Goal: Task Accomplishment & Management: Use online tool/utility

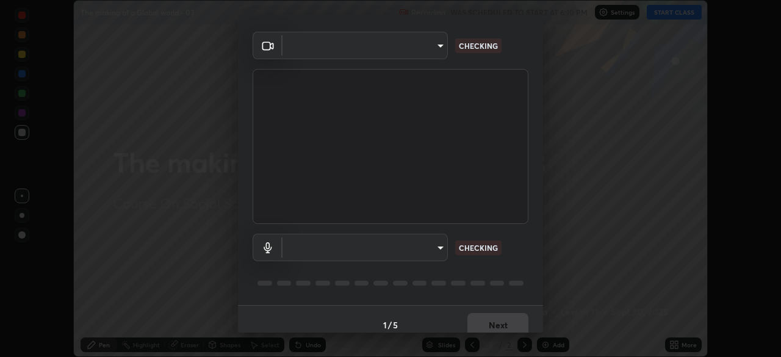
scroll to position [43, 0]
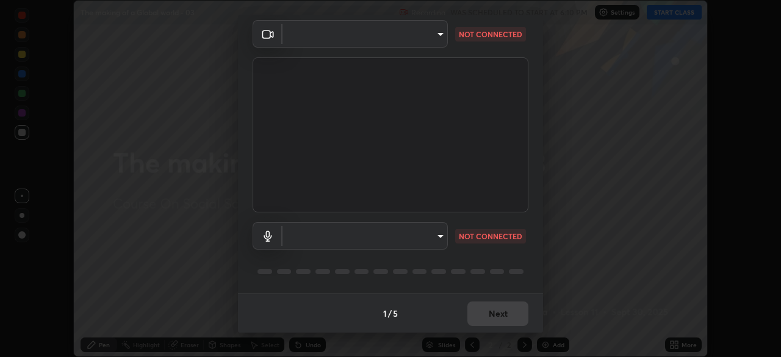
type input "028e6636b9c1bc203e9b8b979946ed412555754adccde9980a10a4eaffcc1ffb"
type input "default"
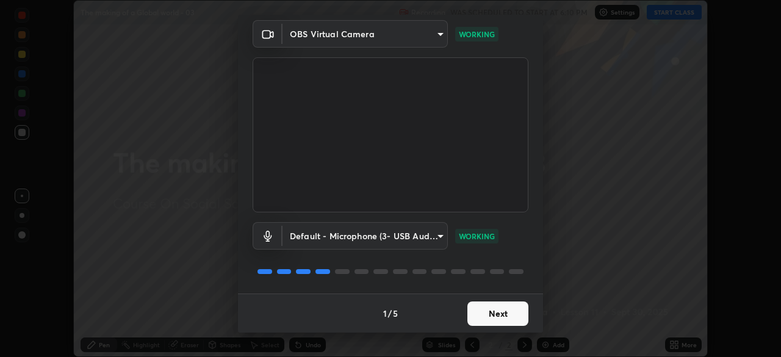
click at [484, 315] on button "Next" at bounding box center [498, 314] width 61 height 24
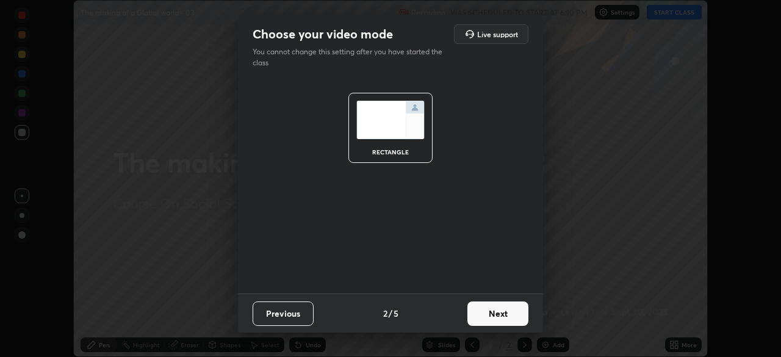
scroll to position [0, 0]
click at [493, 315] on button "Next" at bounding box center [498, 314] width 61 height 24
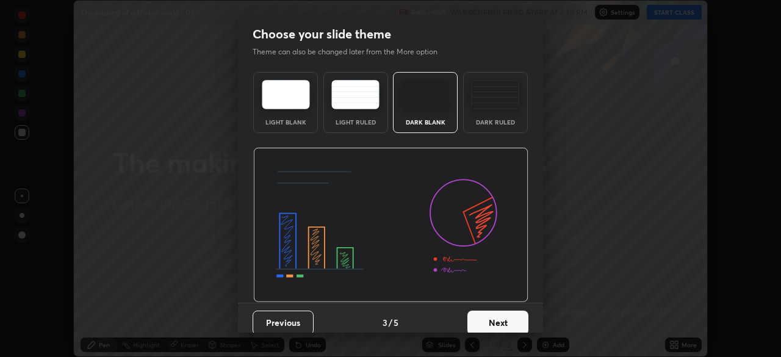
click at [509, 318] on button "Next" at bounding box center [498, 323] width 61 height 24
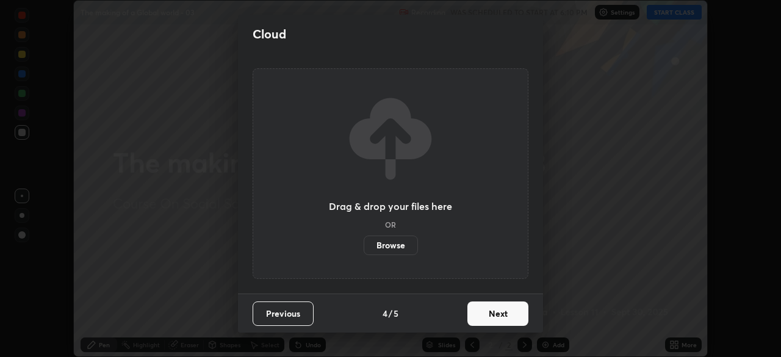
click at [515, 321] on button "Next" at bounding box center [498, 314] width 61 height 24
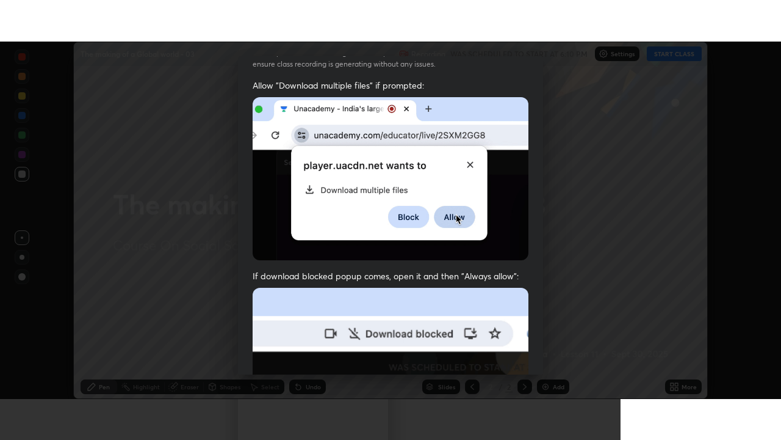
scroll to position [292, 0]
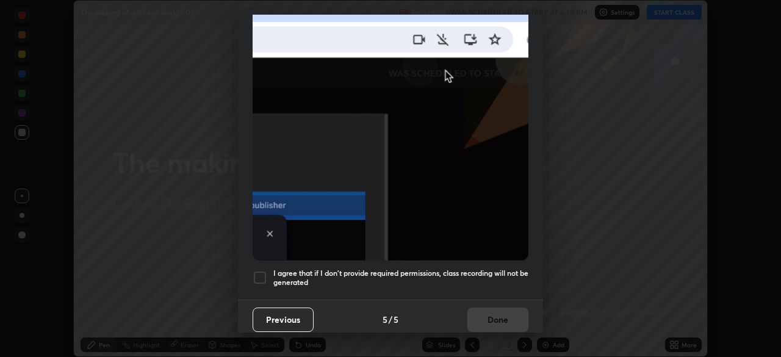
click at [485, 273] on h5 "I agree that if I don't provide required permissions, class recording will not …" at bounding box center [401, 278] width 255 height 19
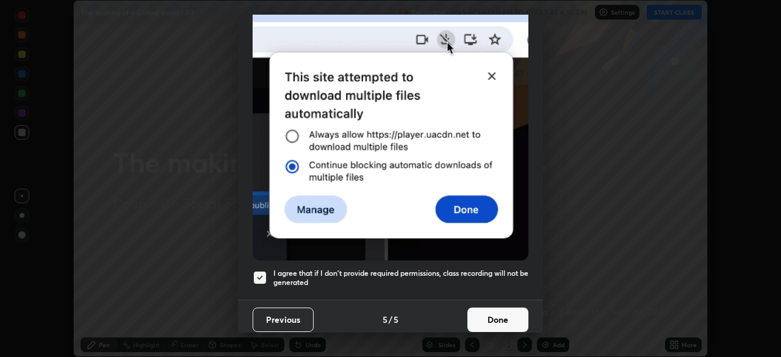
click at [482, 312] on button "Done" at bounding box center [498, 320] width 61 height 24
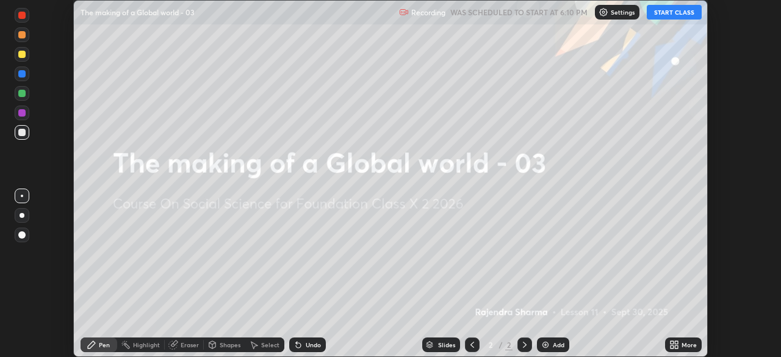
click at [672, 347] on icon at bounding box center [672, 347] width 3 height 3
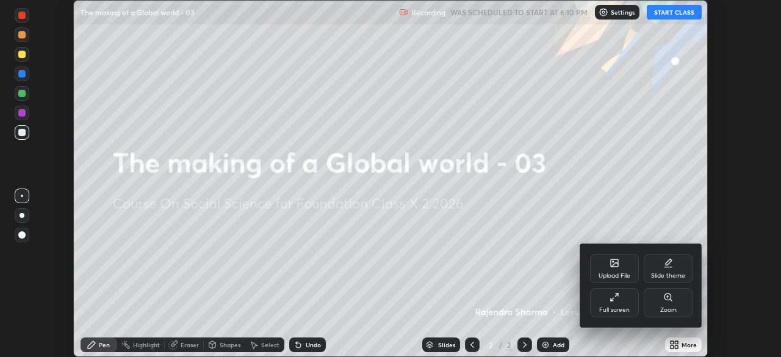
click at [625, 308] on div "Full screen" at bounding box center [615, 310] width 31 height 6
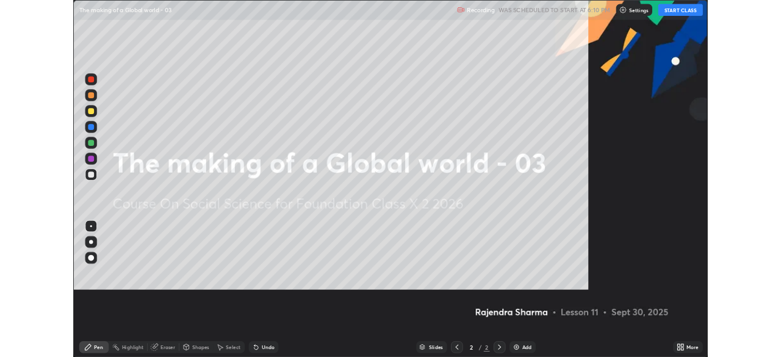
scroll to position [440, 781]
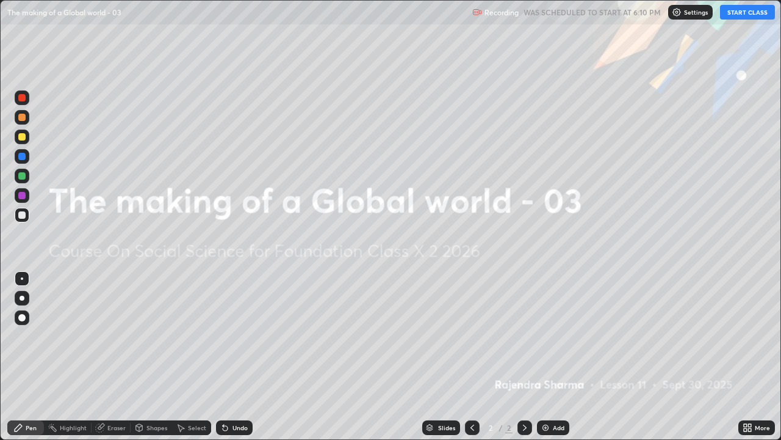
click at [731, 12] on button "START CLASS" at bounding box center [747, 12] width 55 height 15
click at [563, 357] on div "Add" at bounding box center [553, 427] width 32 height 15
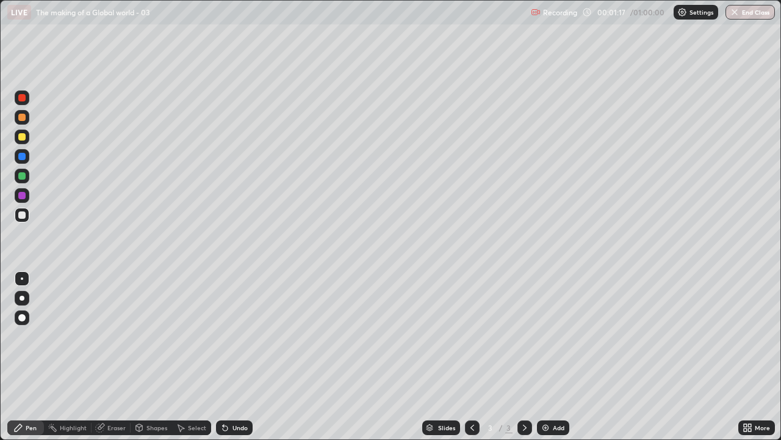
click at [523, 357] on icon at bounding box center [525, 427] width 10 height 10
click at [542, 357] on img at bounding box center [546, 427] width 10 height 10
click at [470, 357] on icon at bounding box center [473, 427] width 10 height 10
click at [472, 357] on icon at bounding box center [473, 427] width 4 height 6
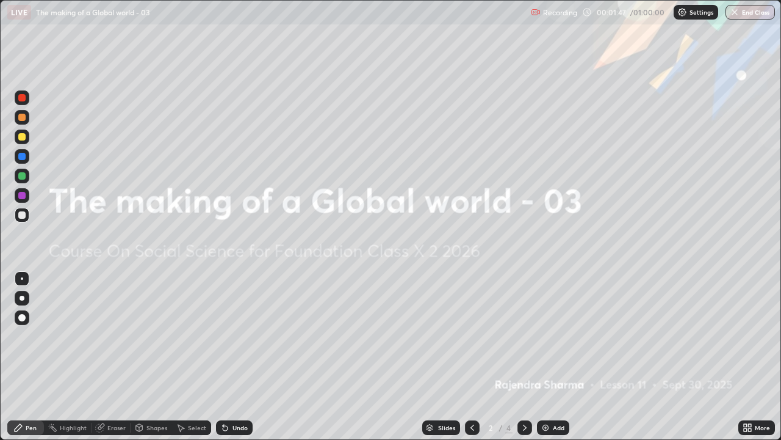
click at [751, 357] on icon at bounding box center [750, 425] width 3 height 3
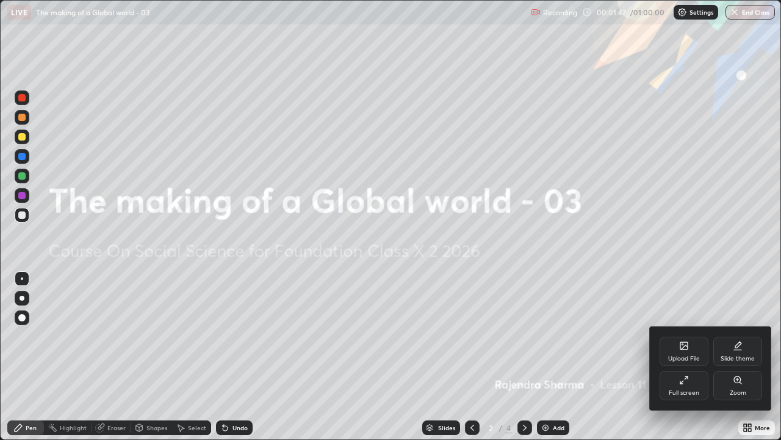
click at [688, 357] on icon at bounding box center [685, 380] width 10 height 10
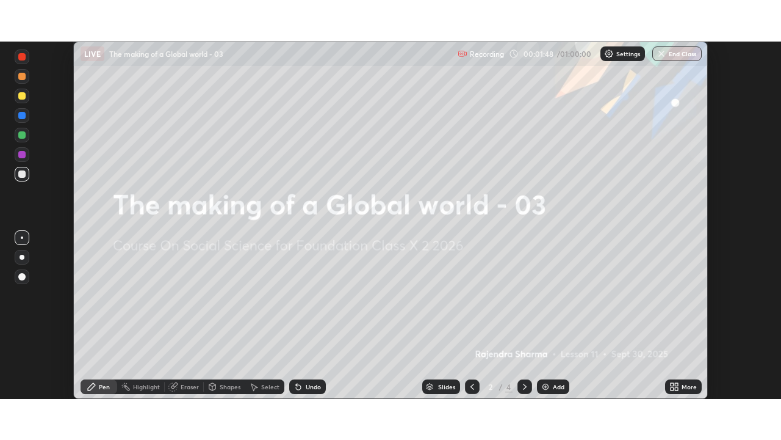
scroll to position [60696, 60272]
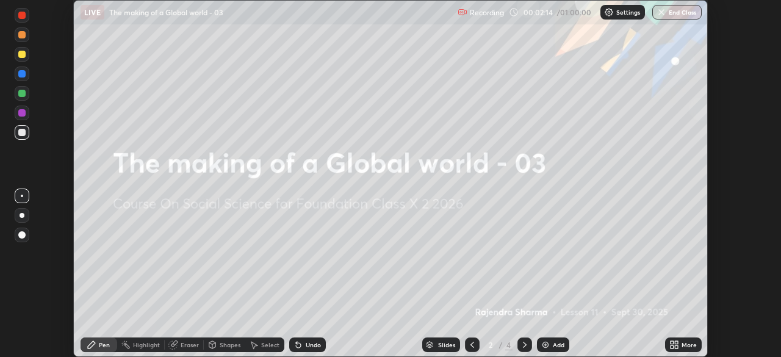
click at [673, 346] on icon at bounding box center [672, 347] width 3 height 3
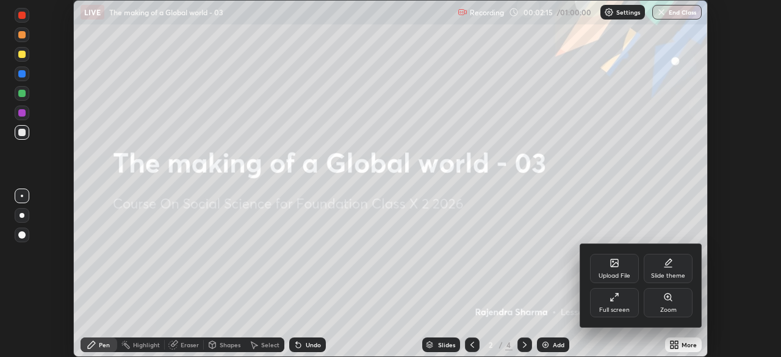
click at [618, 271] on div "Upload File" at bounding box center [614, 268] width 49 height 29
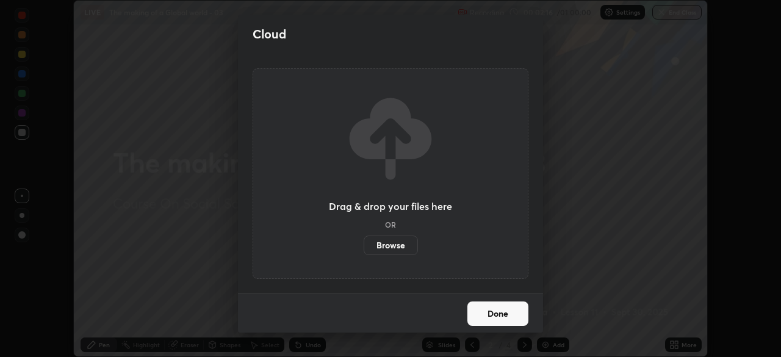
click at [398, 247] on label "Browse" at bounding box center [391, 246] width 54 height 20
click at [364, 247] on input "Browse" at bounding box center [364, 246] width 0 height 20
click at [403, 252] on label "Browse" at bounding box center [391, 246] width 54 height 20
click at [364, 252] on input "Browse" at bounding box center [364, 246] width 0 height 20
click at [389, 245] on label "Browse" at bounding box center [391, 246] width 54 height 20
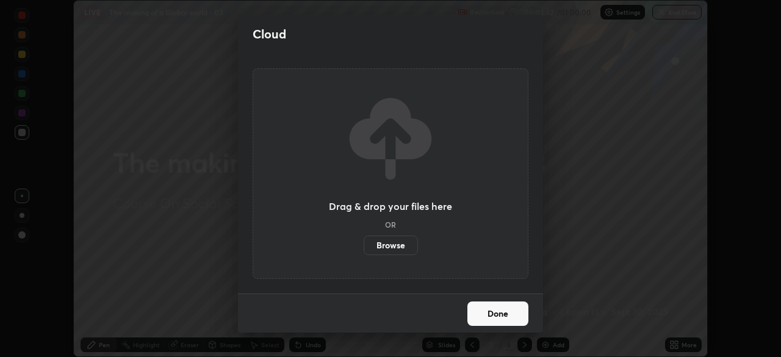
click at [364, 245] on input "Browse" at bounding box center [364, 246] width 0 height 20
click at [397, 246] on label "Browse" at bounding box center [391, 246] width 54 height 20
click at [364, 246] on input "Browse" at bounding box center [364, 246] width 0 height 20
click at [497, 314] on button "Done" at bounding box center [498, 314] width 61 height 24
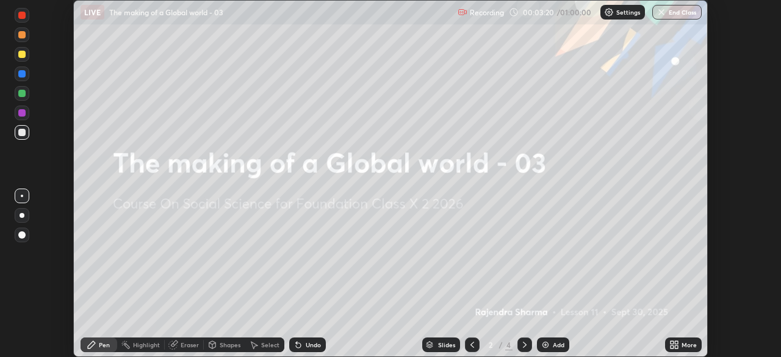
click at [677, 341] on icon at bounding box center [676, 342] width 3 height 3
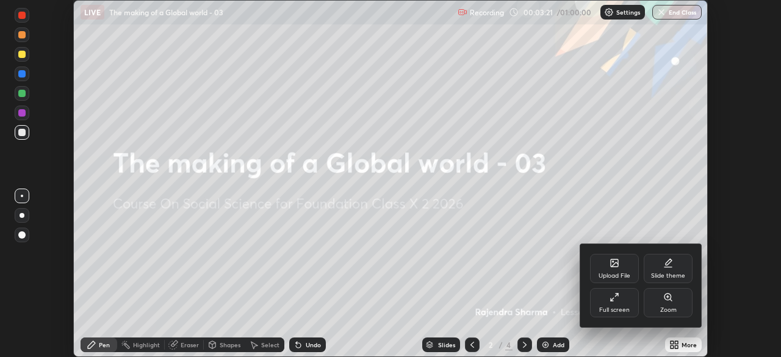
click at [620, 302] on div "Full screen" at bounding box center [614, 302] width 49 height 29
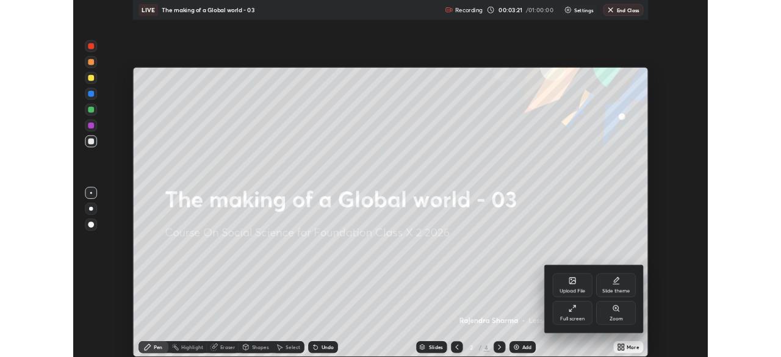
scroll to position [440, 781]
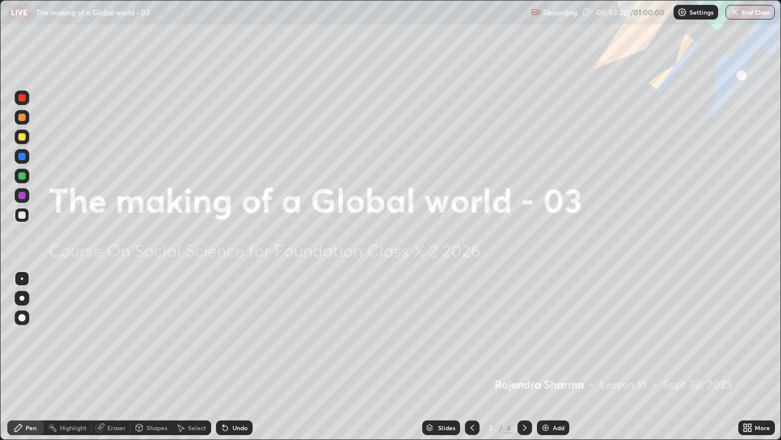
click at [522, 357] on icon at bounding box center [525, 427] width 10 height 10
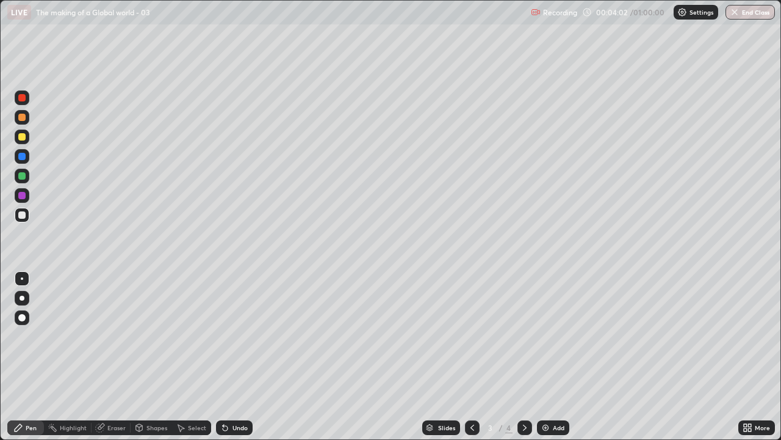
click at [756, 357] on div "More" at bounding box center [762, 427] width 15 height 6
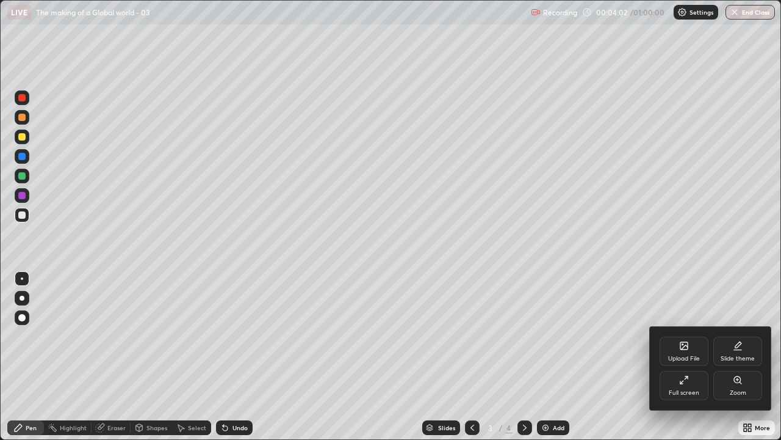
click at [694, 357] on div "Full screen" at bounding box center [684, 385] width 49 height 29
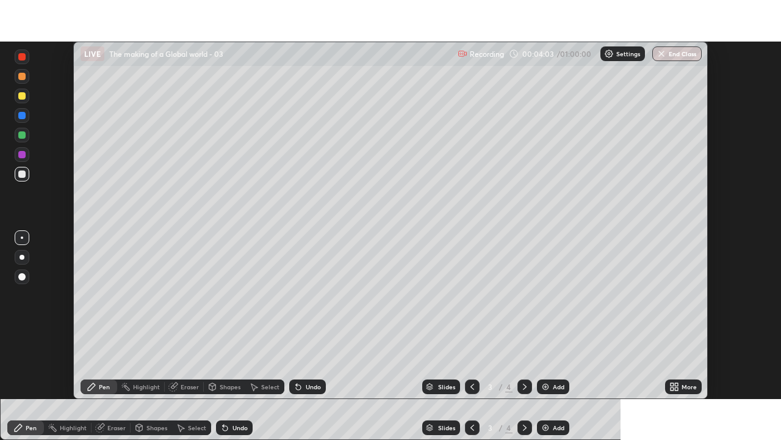
scroll to position [60696, 60272]
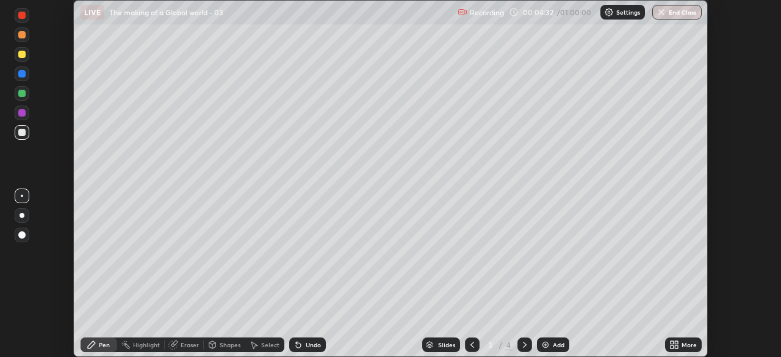
click at [683, 344] on div "More" at bounding box center [689, 345] width 15 height 6
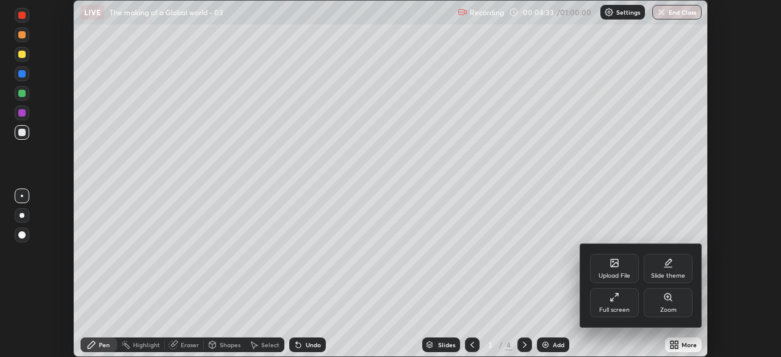
click at [615, 273] on div "Upload File" at bounding box center [615, 276] width 32 height 6
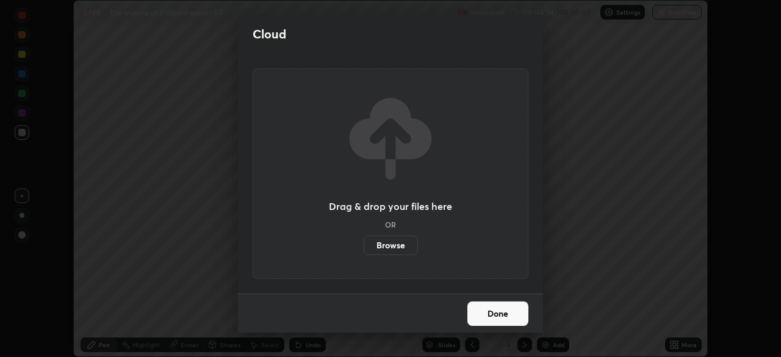
click at [397, 244] on label "Browse" at bounding box center [391, 246] width 54 height 20
click at [364, 244] on input "Browse" at bounding box center [364, 246] width 0 height 20
click at [395, 249] on label "Browse" at bounding box center [391, 246] width 54 height 20
click at [364, 249] on input "Browse" at bounding box center [364, 246] width 0 height 20
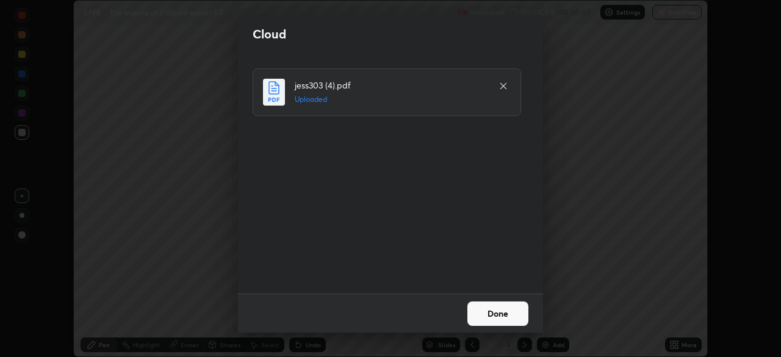
click at [522, 306] on button "Done" at bounding box center [498, 314] width 61 height 24
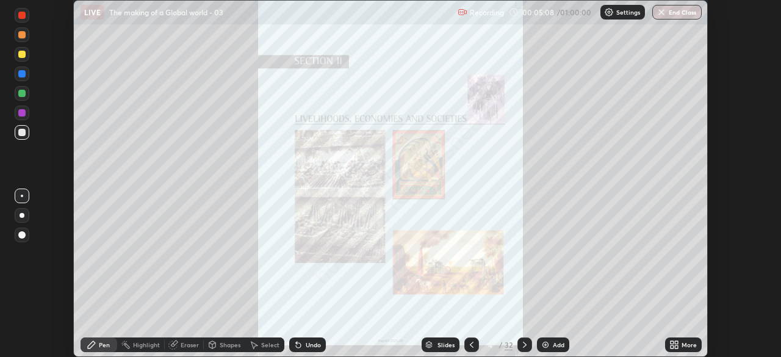
click at [680, 345] on div "More" at bounding box center [683, 345] width 37 height 15
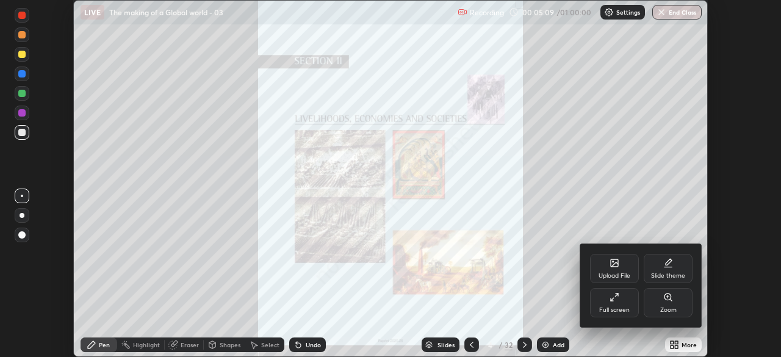
click at [624, 301] on div "Full screen" at bounding box center [614, 302] width 49 height 29
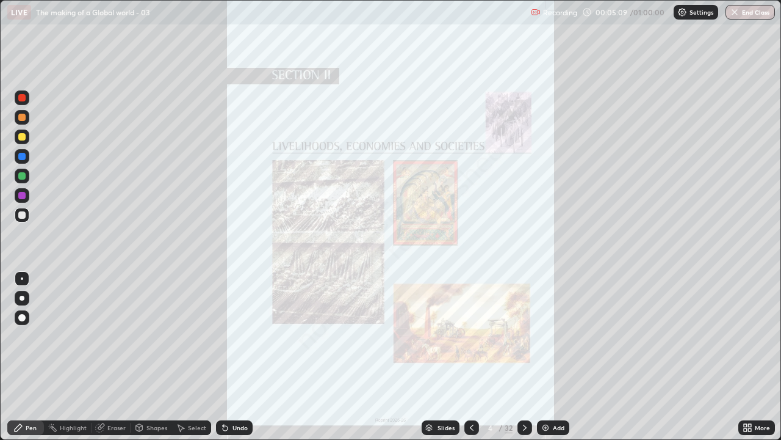
scroll to position [440, 781]
click at [524, 357] on icon at bounding box center [525, 427] width 10 height 10
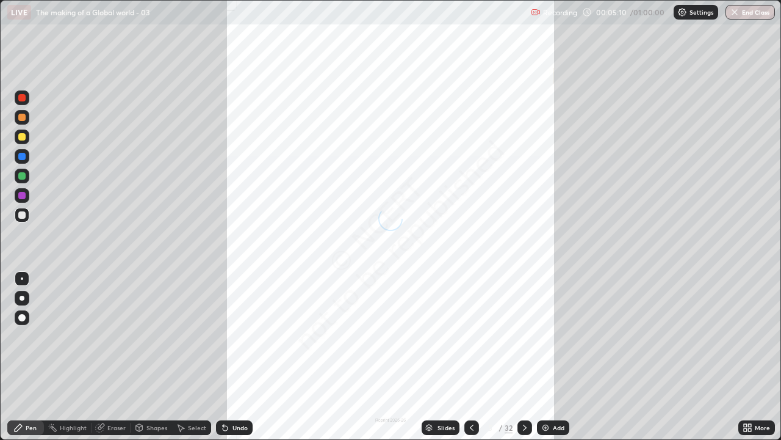
click at [524, 357] on icon at bounding box center [525, 427] width 10 height 10
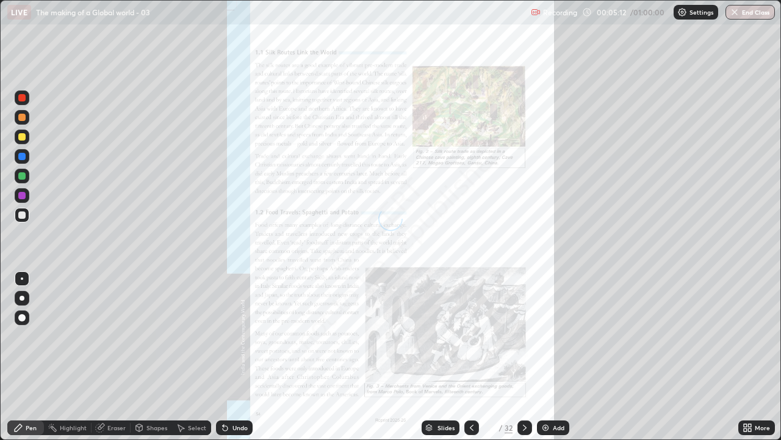
click at [526, 357] on div at bounding box center [525, 427] width 15 height 24
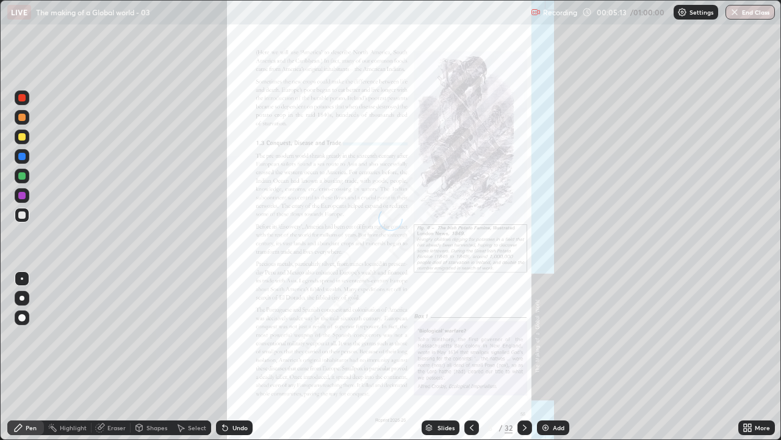
click at [523, 357] on icon at bounding box center [525, 427] width 4 height 6
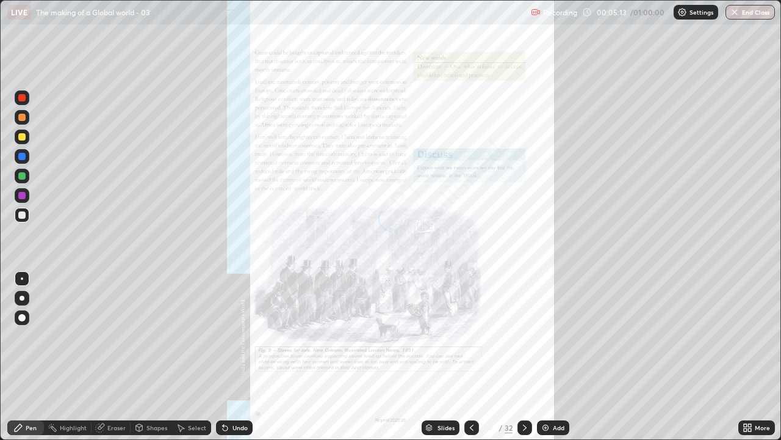
click at [523, 357] on icon at bounding box center [525, 427] width 4 height 6
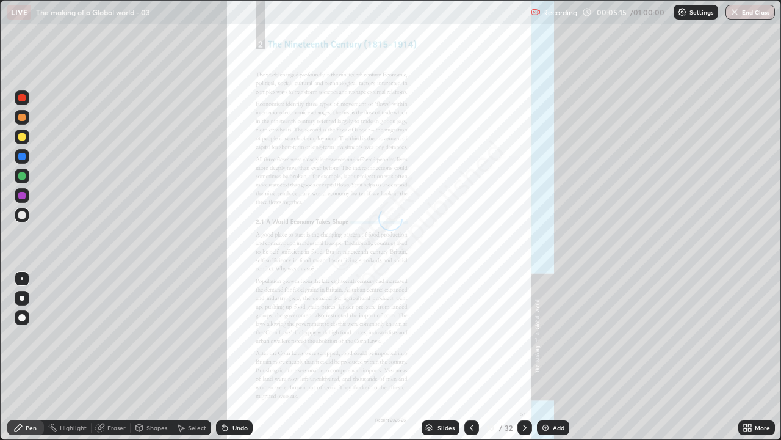
click at [477, 357] on div at bounding box center [472, 427] width 15 height 15
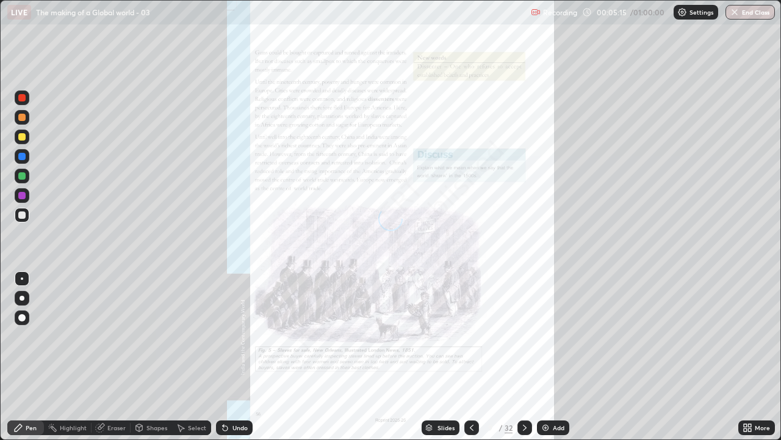
click at [466, 357] on div at bounding box center [472, 427] width 15 height 15
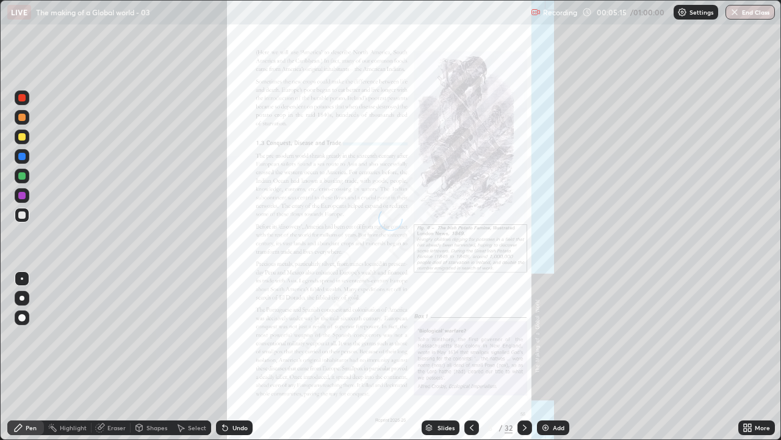
click at [470, 357] on div at bounding box center [472, 427] width 15 height 15
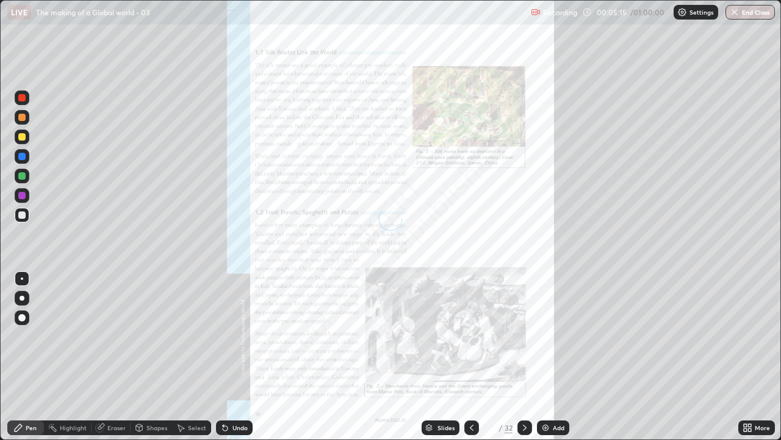
click at [470, 357] on div at bounding box center [472, 427] width 15 height 15
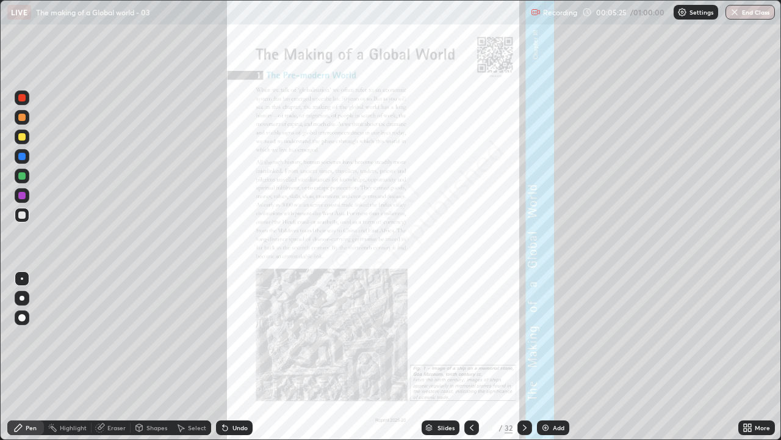
click at [29, 357] on div "Pen" at bounding box center [31, 427] width 11 height 6
click at [22, 96] on div at bounding box center [21, 97] width 7 height 7
click at [521, 357] on icon at bounding box center [525, 427] width 10 height 10
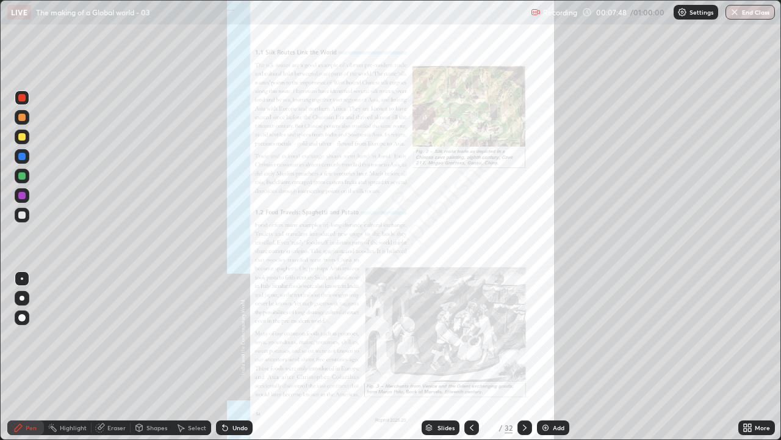
click at [522, 357] on icon at bounding box center [525, 427] width 10 height 10
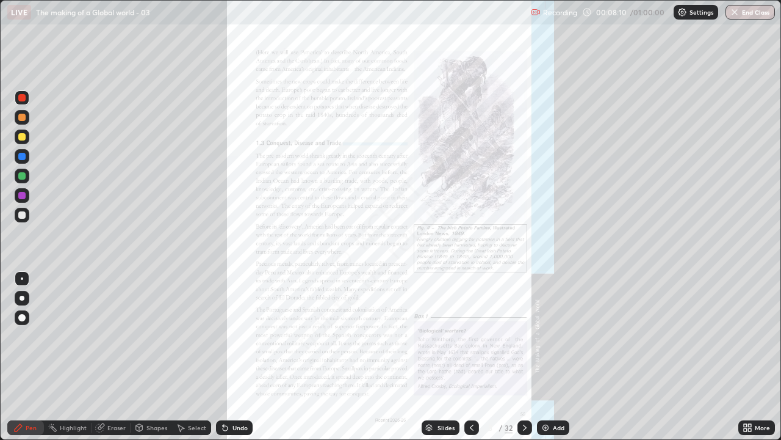
click at [744, 357] on icon at bounding box center [745, 425] width 3 height 3
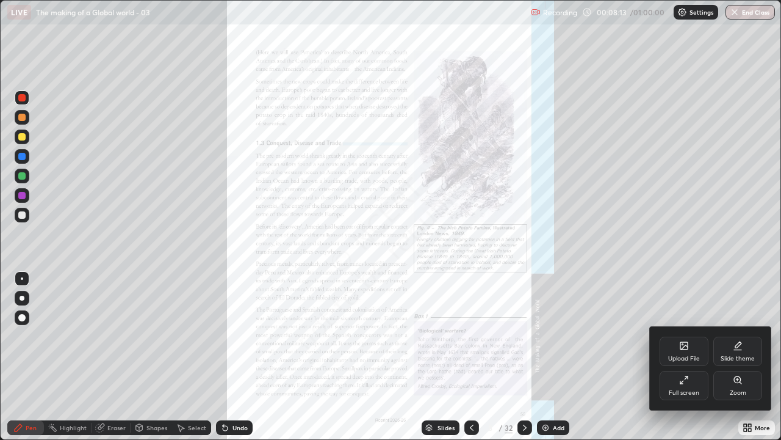
click at [736, 357] on icon at bounding box center [737, 379] width 7 height 7
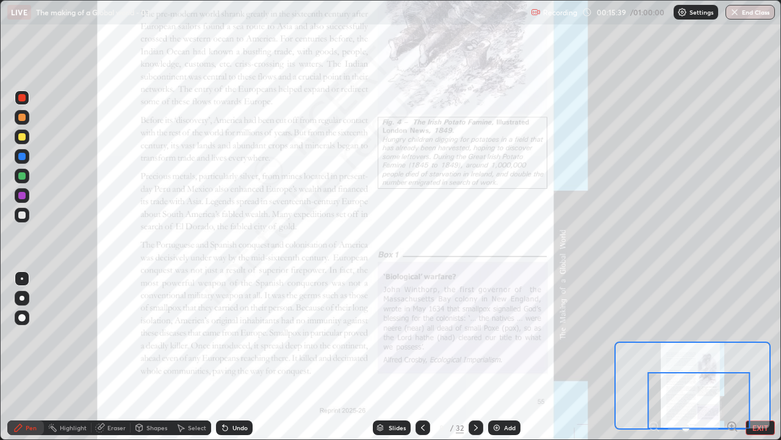
click at [474, 357] on icon at bounding box center [476, 427] width 4 height 6
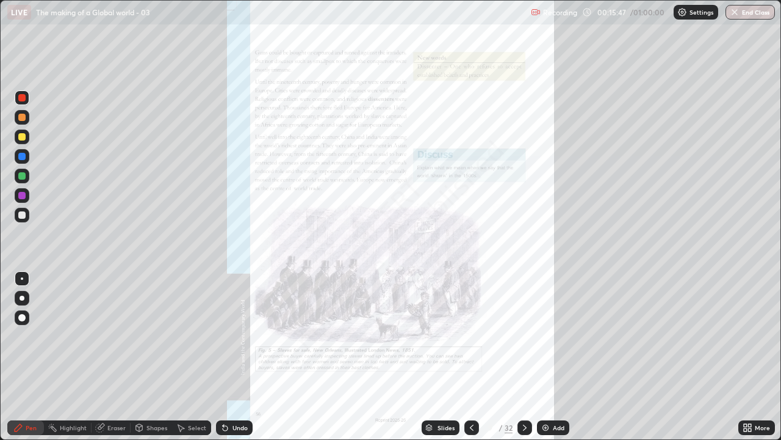
click at [470, 357] on icon at bounding box center [472, 427] width 10 height 10
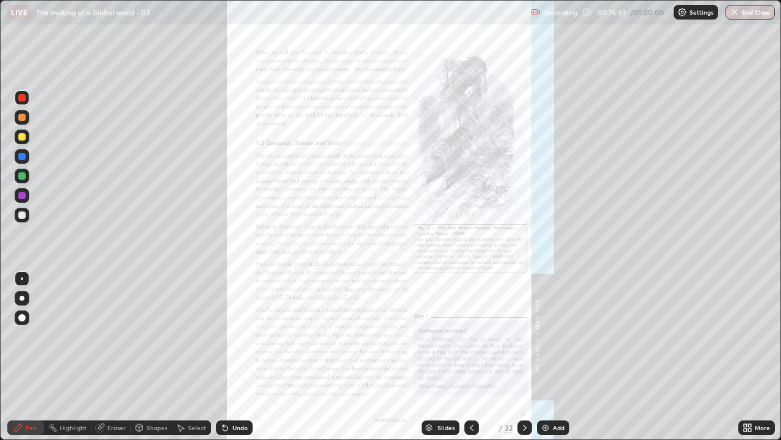
click at [523, 357] on icon at bounding box center [525, 427] width 4 height 6
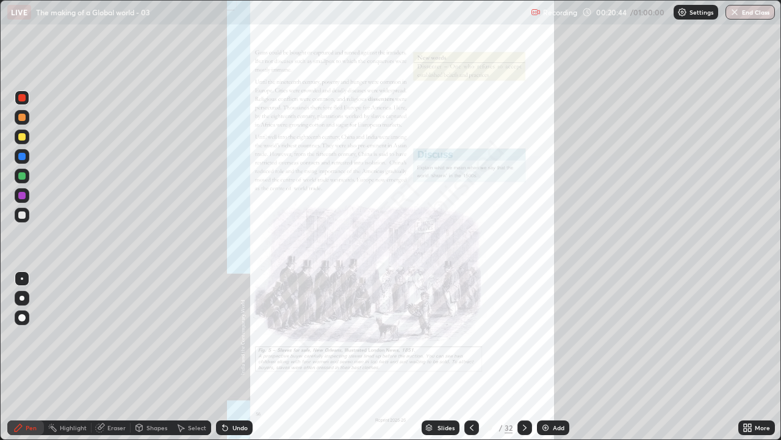
click at [524, 357] on icon at bounding box center [525, 427] width 10 height 10
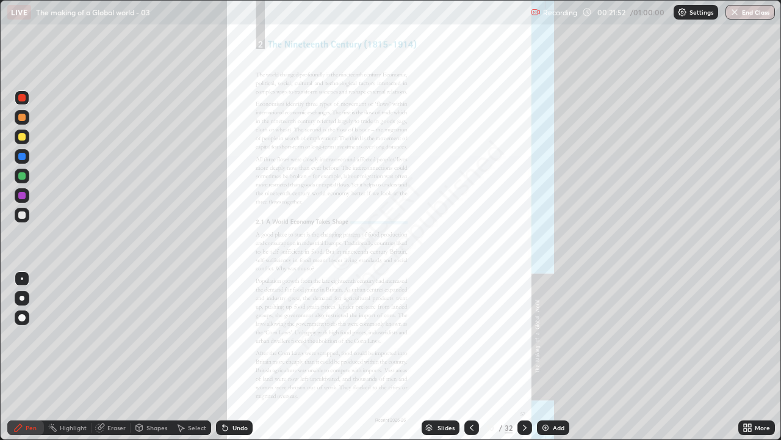
click at [524, 357] on icon at bounding box center [525, 427] width 10 height 10
